Goal: Find specific page/section: Find specific page/section

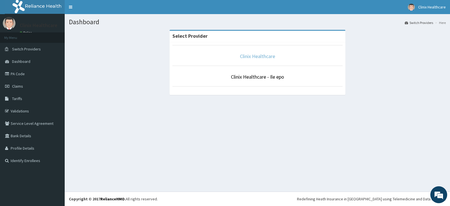
click at [257, 57] on link "Clinix Healthcare" at bounding box center [257, 56] width 35 height 6
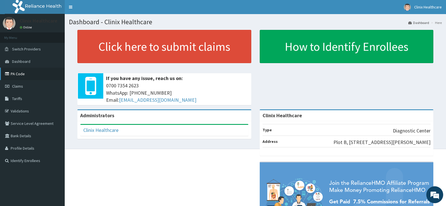
click at [27, 72] on link "PA Code" at bounding box center [32, 74] width 65 height 12
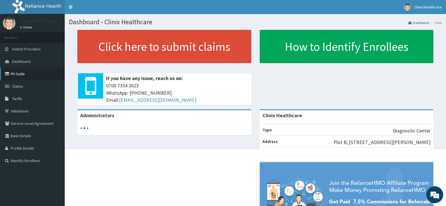
click at [26, 75] on link "PA Code" at bounding box center [32, 74] width 65 height 12
